Goal: Entertainment & Leisure: Consume media (video, audio)

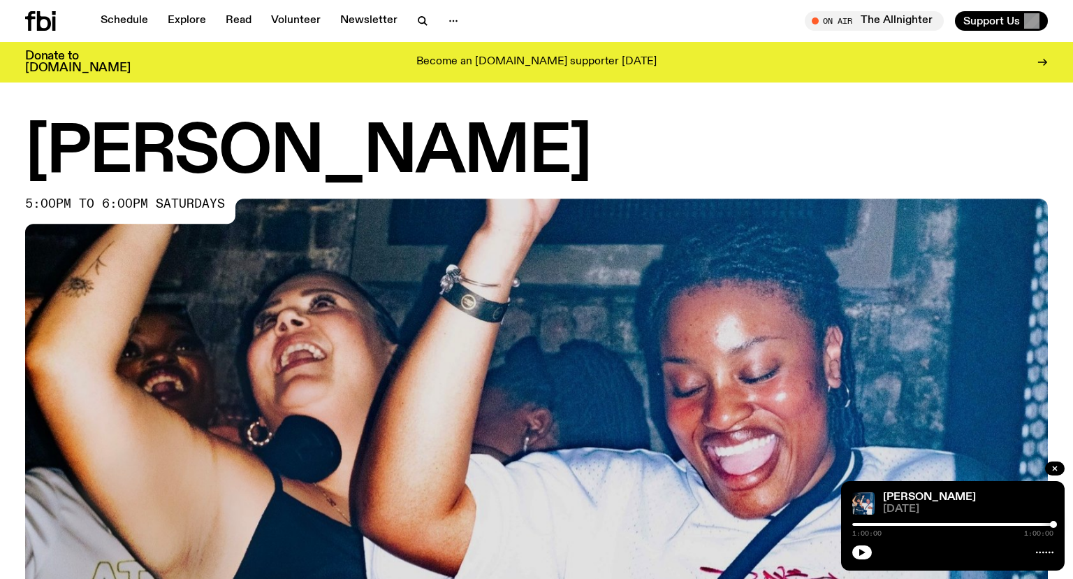
scroll to position [444, 0]
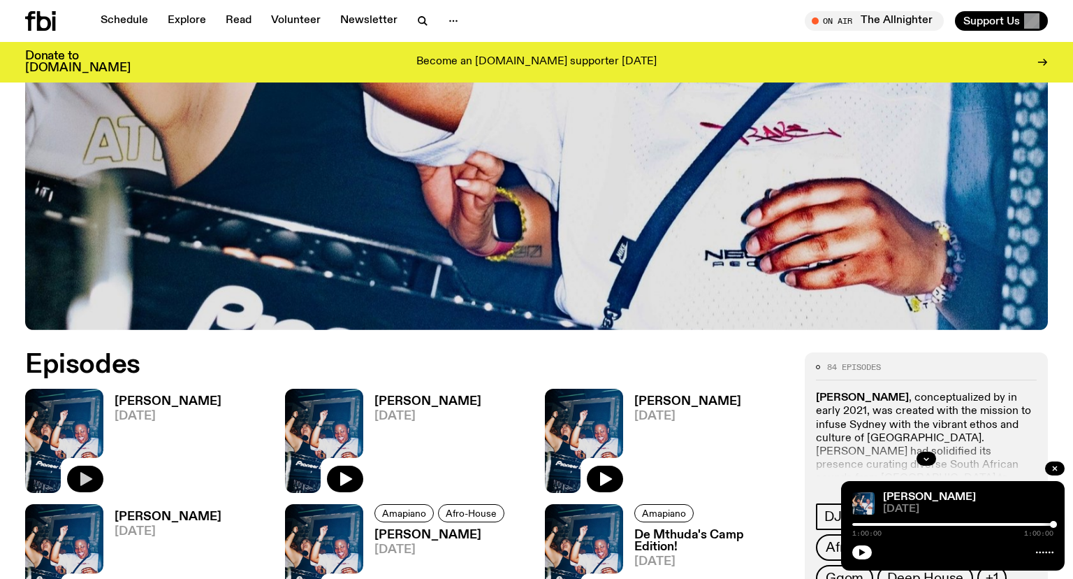
click at [89, 488] on button "button" at bounding box center [85, 478] width 36 height 27
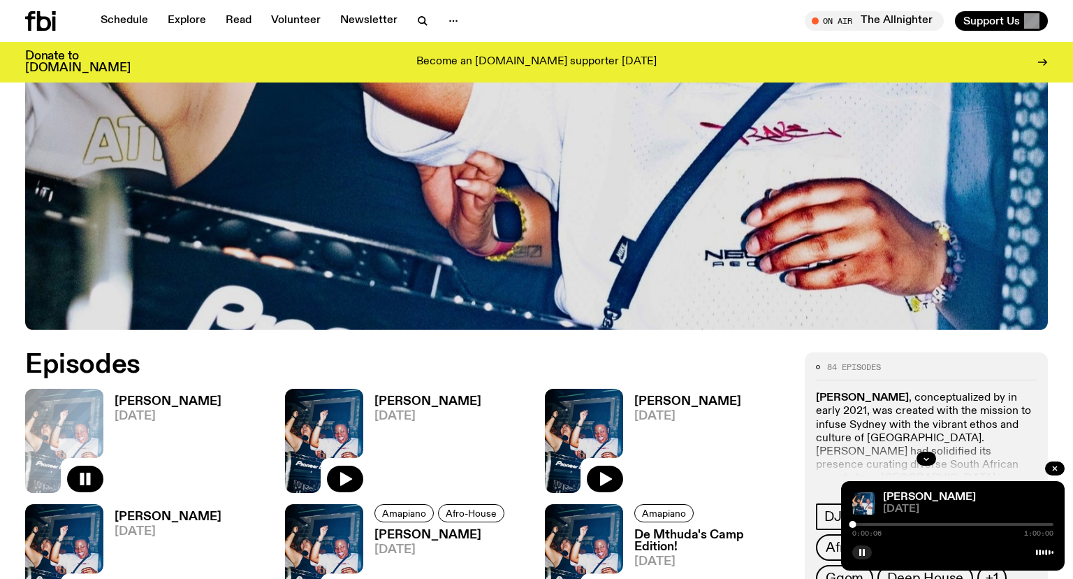
click at [947, 525] on div "0:00:06 1:00:00" at bounding box center [952, 528] width 201 height 17
click at [946, 522] on div "0:00:07 1:00:00" at bounding box center [952, 528] width 201 height 17
click at [953, 524] on div at bounding box center [952, 524] width 201 height 3
click at [966, 523] on div at bounding box center [952, 524] width 201 height 3
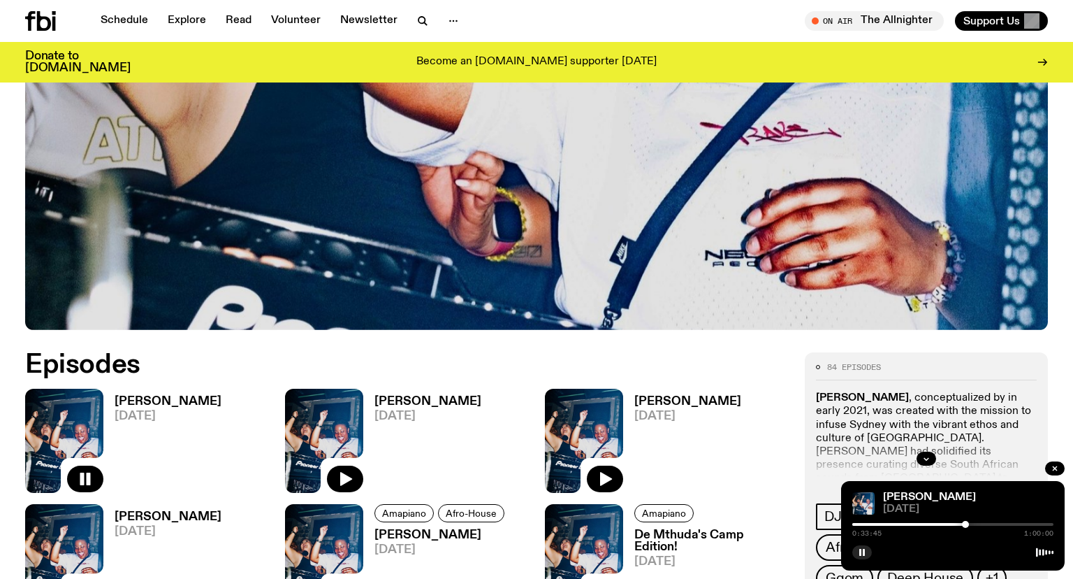
click at [959, 523] on div at bounding box center [864, 524] width 201 height 3
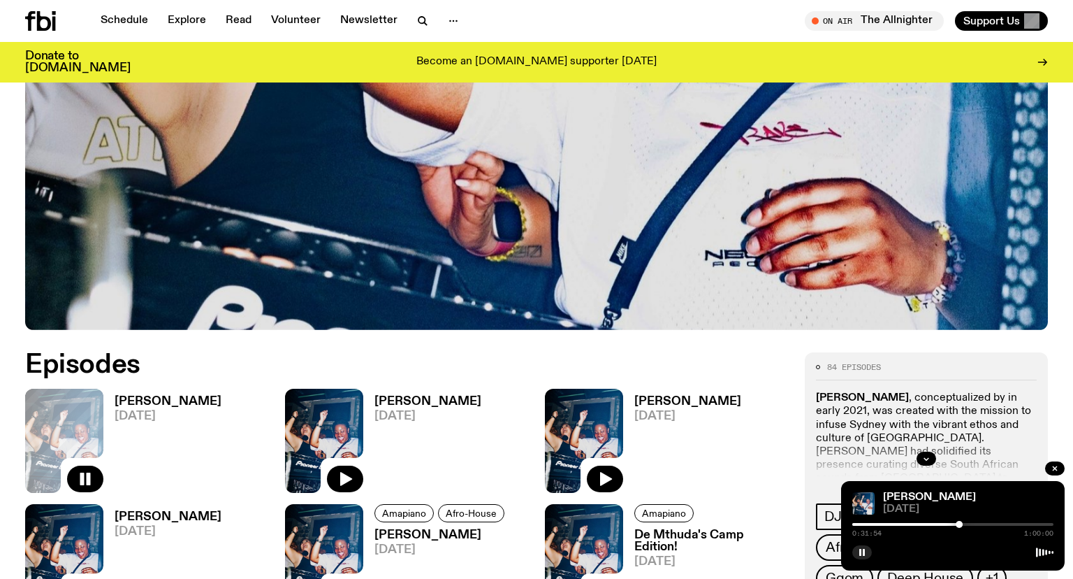
click at [948, 525] on div at bounding box center [858, 524] width 201 height 3
click at [952, 524] on div at bounding box center [952, 524] width 201 height 3
click at [966, 523] on div at bounding box center [950, 524] width 201 height 3
click at [958, 524] on div at bounding box center [947, 524] width 201 height 3
click at [955, 524] on div at bounding box center [957, 524] width 7 height 7
